Goal: Find contact information: Find contact information

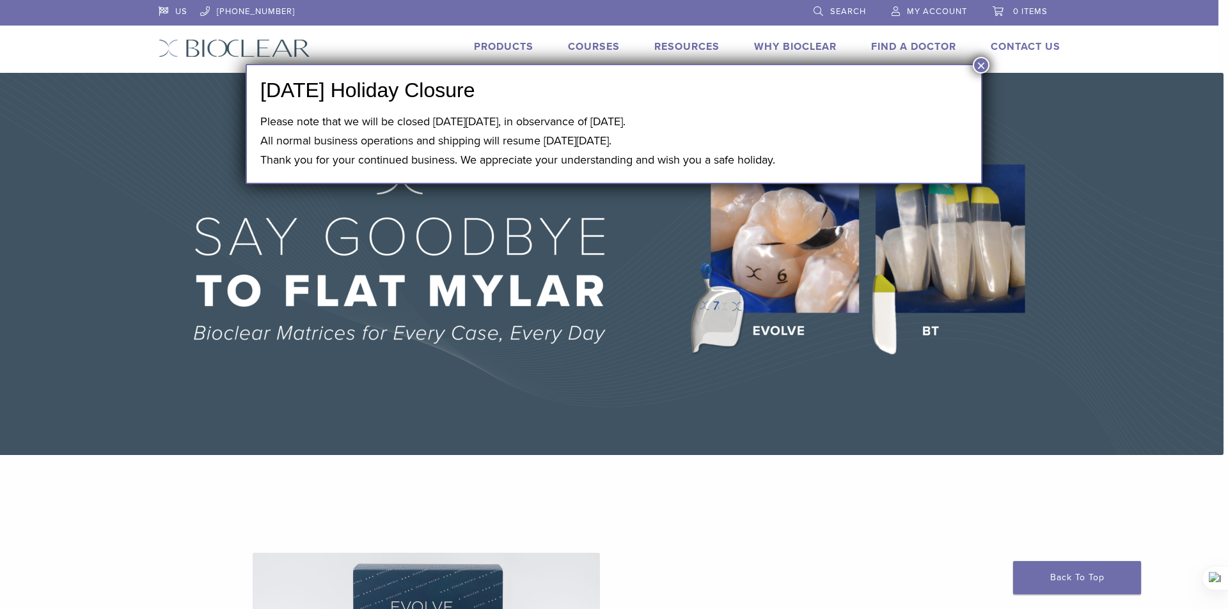
click at [987, 61] on button "×" at bounding box center [981, 65] width 17 height 17
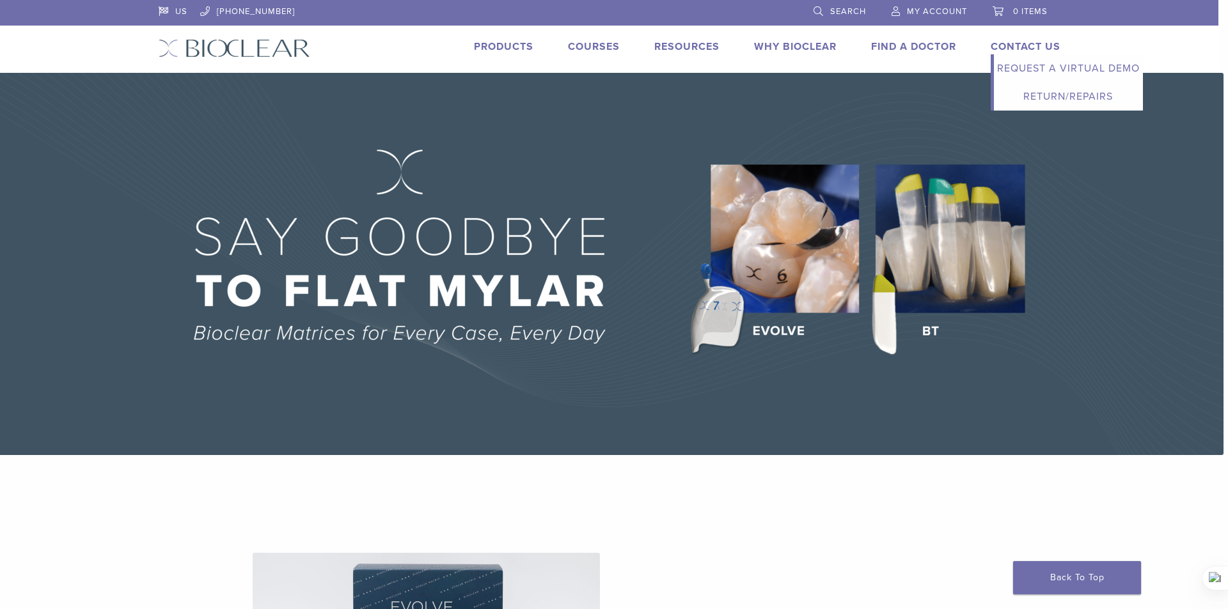
click at [1018, 43] on link "Contact Us" at bounding box center [1025, 46] width 70 height 13
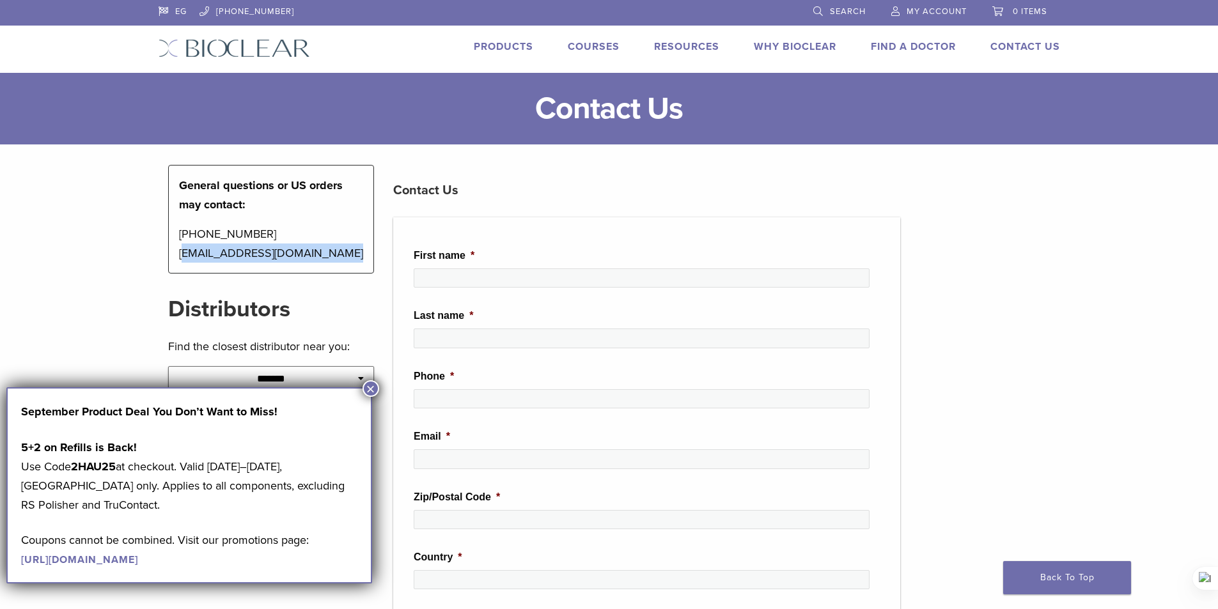
drag, startPoint x: 338, startPoint y: 253, endPoint x: 185, endPoint y: 255, distance: 152.8
click at [185, 255] on p "[PHONE_NUMBER] [EMAIL_ADDRESS][DOMAIN_NAME]" at bounding box center [271, 243] width 185 height 38
click at [304, 256] on p "[PHONE_NUMBER] [EMAIL_ADDRESS][DOMAIN_NAME]" at bounding box center [271, 243] width 185 height 38
drag, startPoint x: 347, startPoint y: 254, endPoint x: 173, endPoint y: 258, distance: 174.0
click at [170, 258] on div "General questions or US orders may contact: 1-855-712-5327 contactus@bioclearma…" at bounding box center [271, 219] width 207 height 109
